Goal: Find specific page/section: Find specific page/section

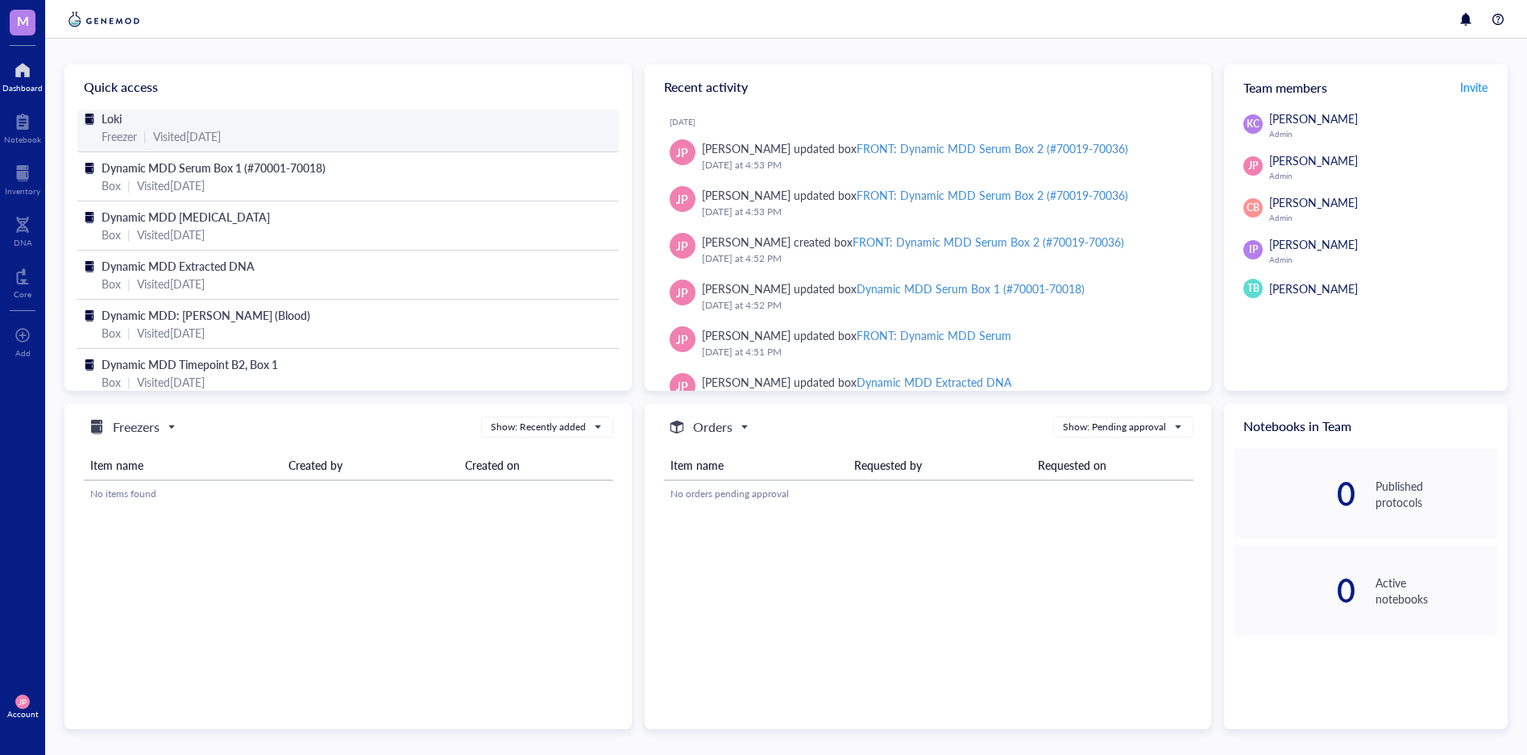
click at [355, 126] on div "Loki" at bounding box center [348, 119] width 493 height 18
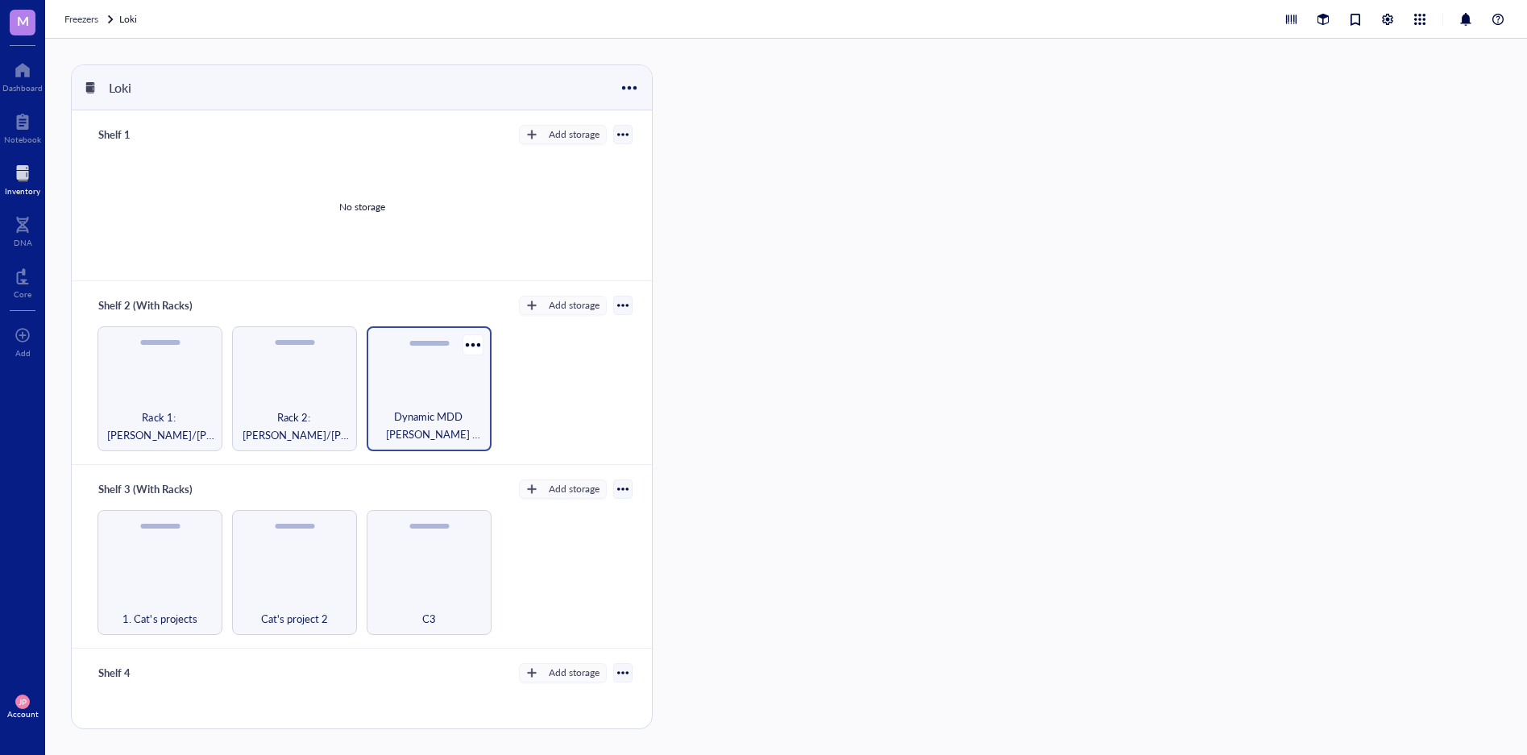
click at [426, 389] on div "Dynamic MDD [PERSON_NAME] Boxes (to the right of the racks)" at bounding box center [429, 388] width 125 height 125
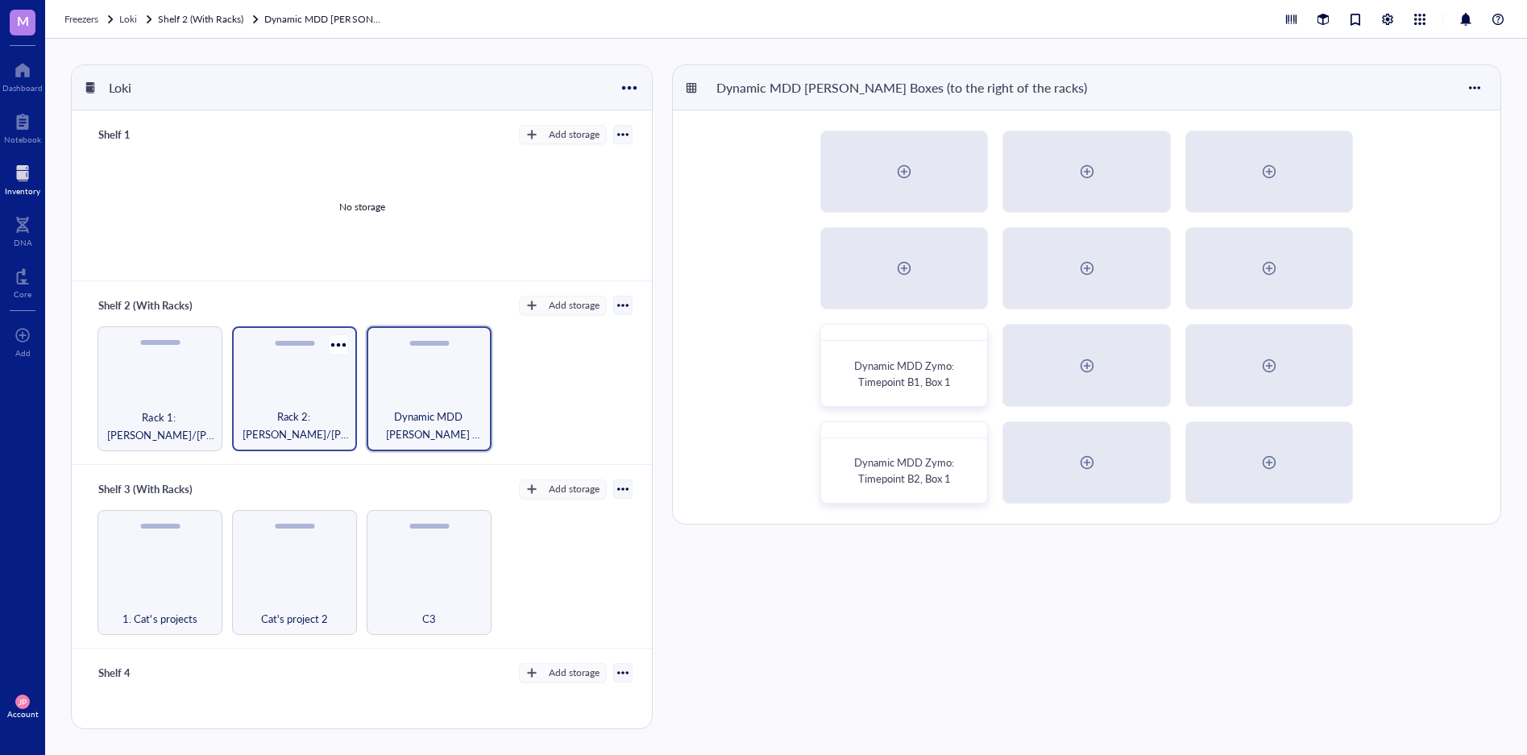
click at [285, 401] on div "Rack 2: [PERSON_NAME]/[PERSON_NAME] Lab (EPICenter)" at bounding box center [294, 388] width 125 height 125
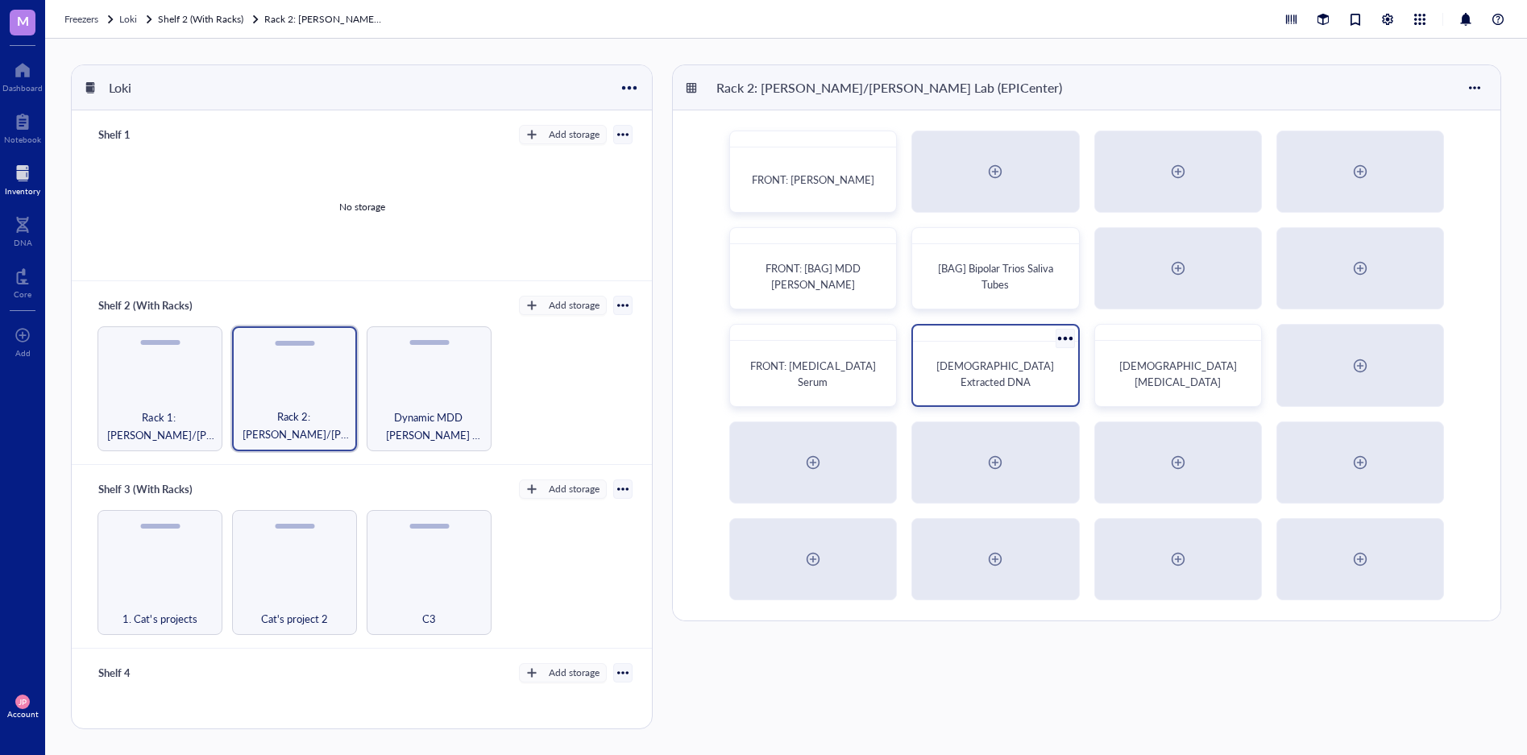
click at [974, 373] on span "[DEMOGRAPHIC_DATA] Extracted DNA" at bounding box center [996, 373] width 120 height 31
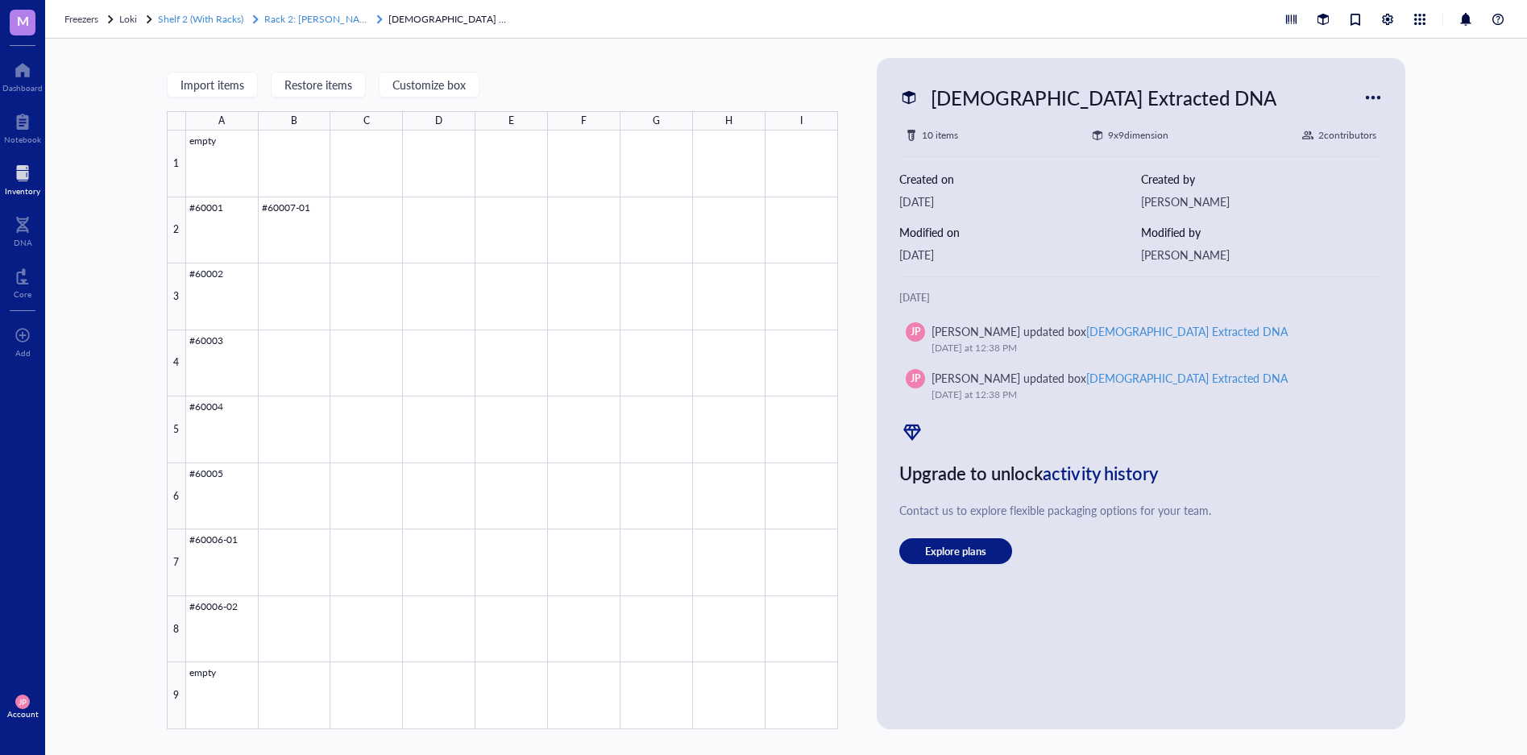
click at [328, 13] on span "Rack 2: [PERSON_NAME]/[PERSON_NAME] Lab (EPICenter)" at bounding box center [395, 19] width 262 height 14
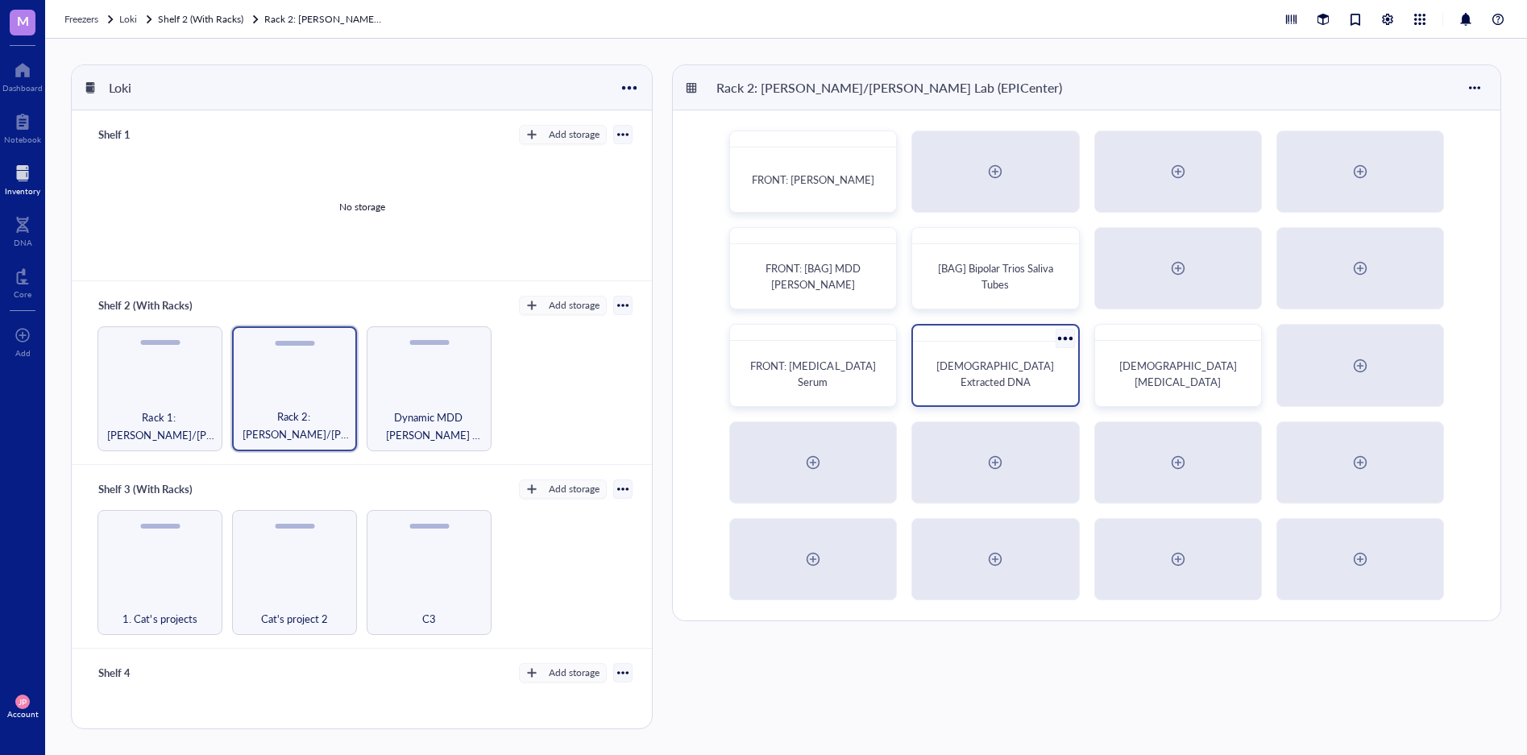
click at [1002, 380] on span "[DEMOGRAPHIC_DATA] Extracted DNA" at bounding box center [996, 373] width 120 height 31
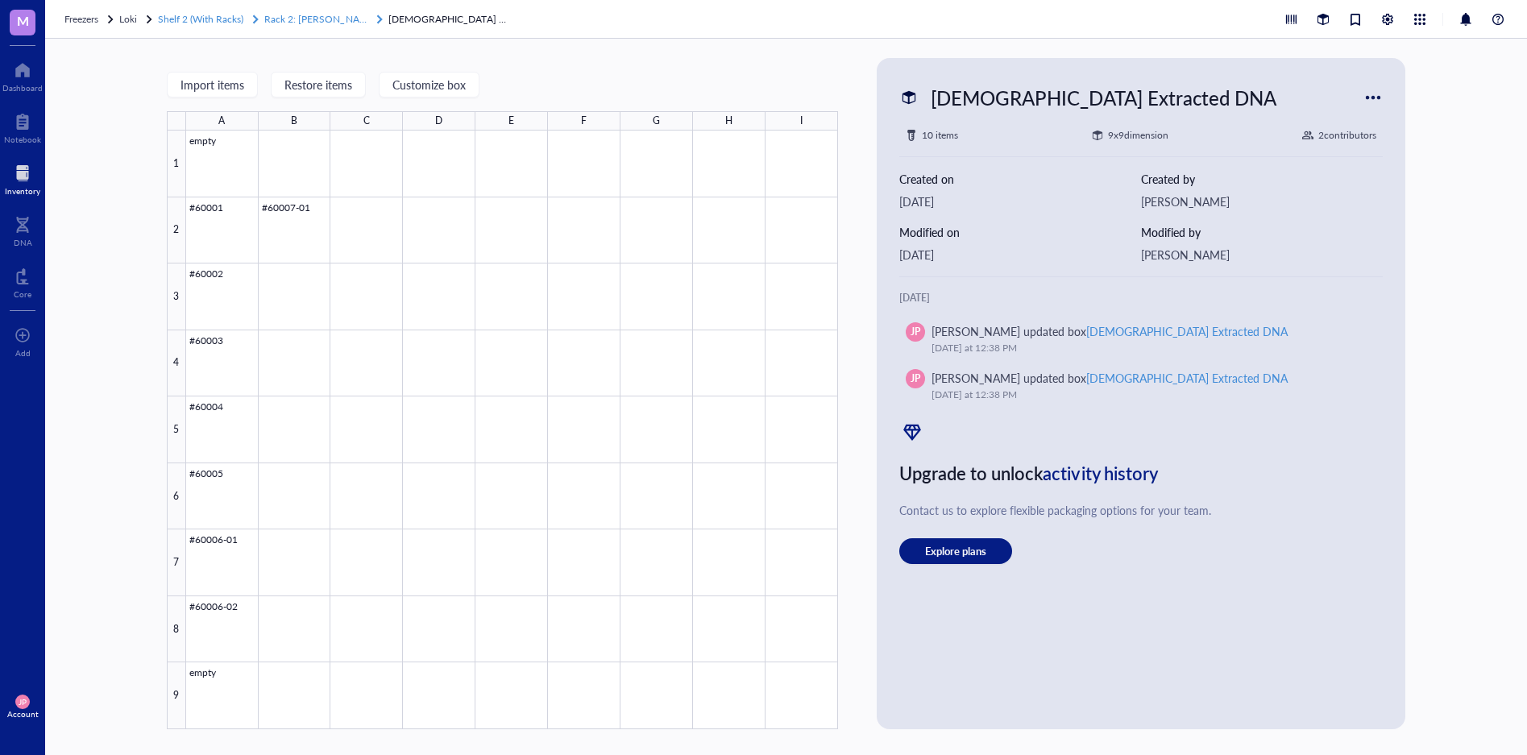
click at [334, 21] on span "Rack 2: [PERSON_NAME]/[PERSON_NAME] Lab (EPICenter)" at bounding box center [395, 19] width 262 height 14
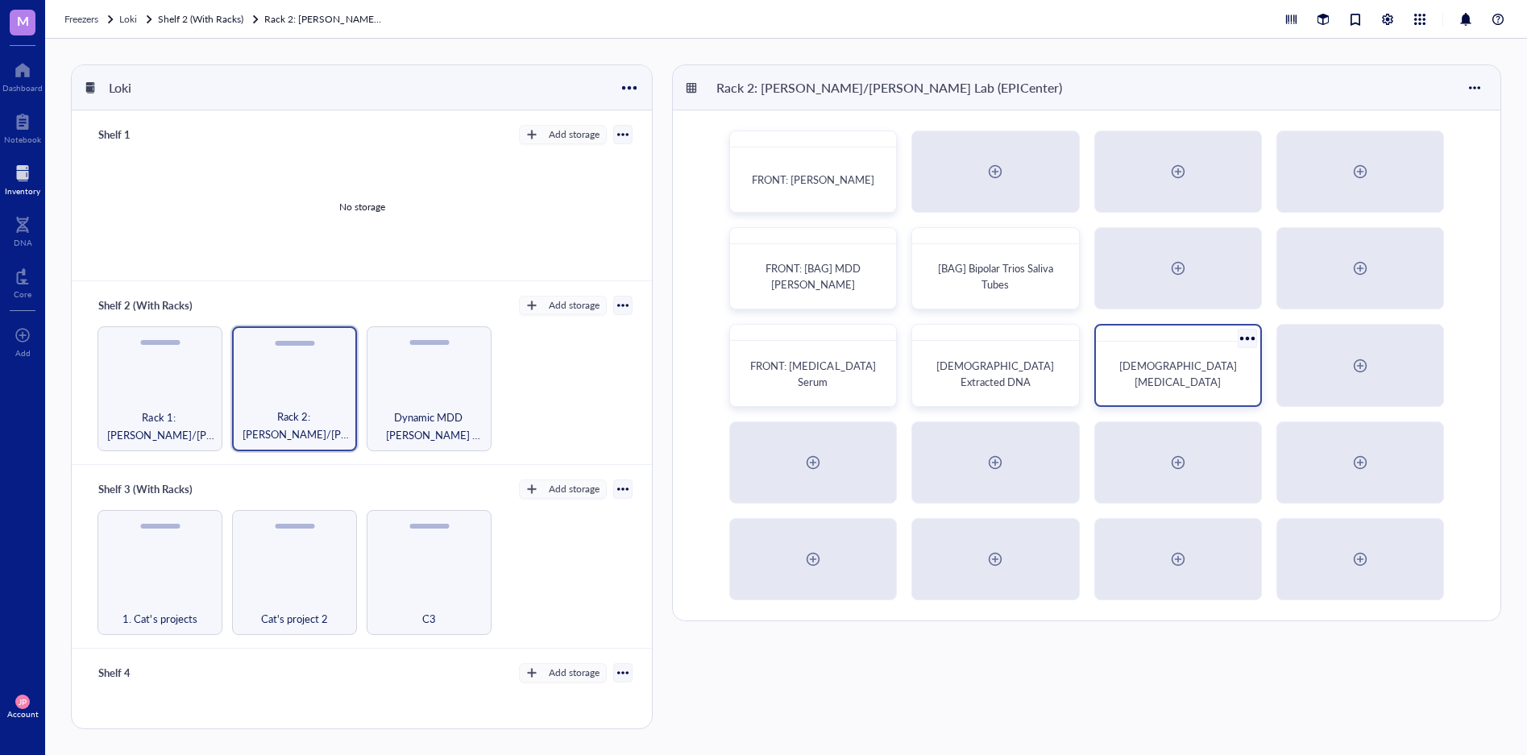
click at [1151, 389] on div "[DEMOGRAPHIC_DATA] [MEDICAL_DATA]" at bounding box center [1177, 373] width 151 height 50
